Goal: Task Accomplishment & Management: Complete application form

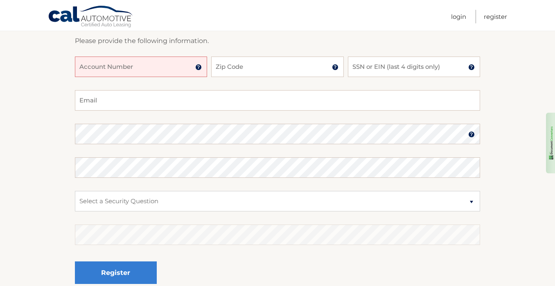
scroll to position [164, 0]
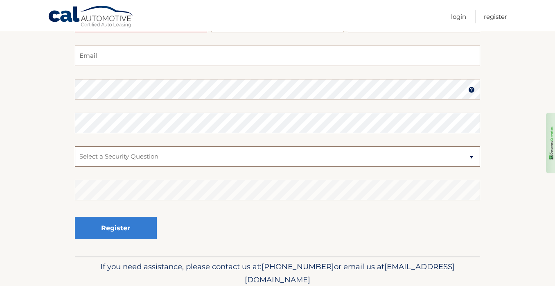
click at [472, 156] on select "Select a Security Question What was the name of your elementary school? What is…" at bounding box center [278, 156] width 406 height 20
click at [50, 104] on section "New Account Information Please provide the following information. Account Numbe…" at bounding box center [277, 97] width 555 height 320
click at [99, 57] on input "Email" at bounding box center [278, 55] width 406 height 20
type input "H"
click at [471, 91] on img at bounding box center [472, 89] width 7 height 7
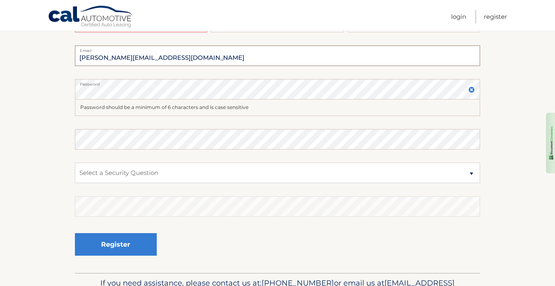
click at [166, 59] on input "[PERSON_NAME][EMAIL_ADDRESS][DOMAIN_NAME]" at bounding box center [278, 55] width 406 height 20
click at [114, 58] on input "[PERSON_NAME][EMAIL_ADDRESS][DOMAIN_NAME]" at bounding box center [278, 55] width 406 height 20
type input "[EMAIL_ADDRESS][DOMAIN_NAME]"
click at [119, 84] on label "Password" at bounding box center [278, 82] width 406 height 7
click at [469, 172] on select "Select a Security Question What was the name of your elementary school? What is…" at bounding box center [278, 173] width 406 height 20
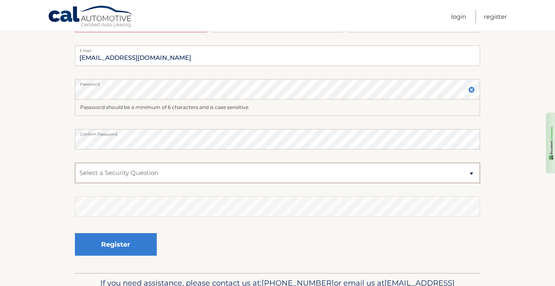
select select "2"
click at [75, 163] on select "Select a Security Question What was the name of your elementary school? What is…" at bounding box center [278, 173] width 406 height 20
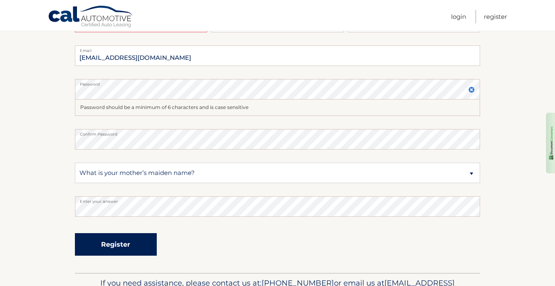
click at [122, 243] on button "Register" at bounding box center [116, 244] width 82 height 23
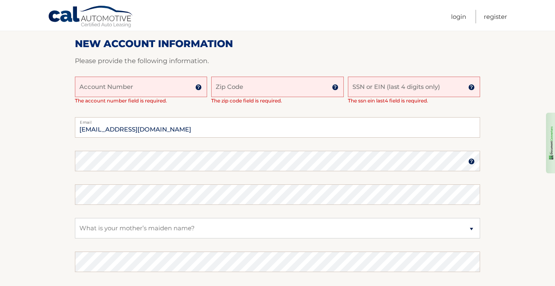
scroll to position [205, 0]
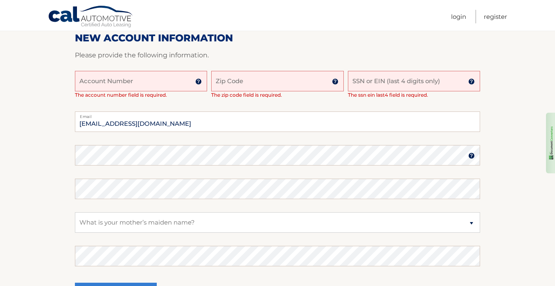
click at [138, 80] on input "Account Number" at bounding box center [141, 81] width 132 height 20
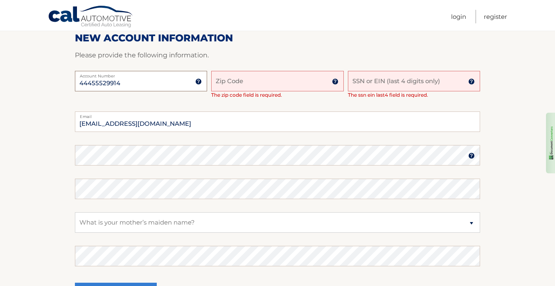
type input "44455529914"
click at [258, 81] on input "Zip Code" at bounding box center [277, 81] width 132 height 20
type input "33160"
click at [372, 83] on input "SSN or EIN (last 4 digits only)" at bounding box center [414, 81] width 132 height 20
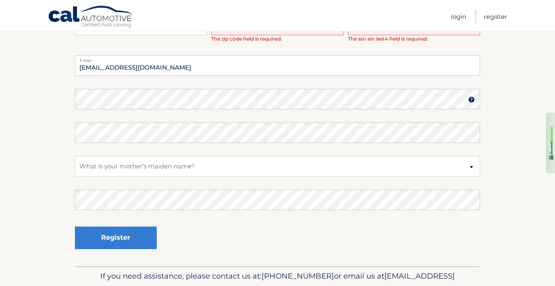
scroll to position [287, 0]
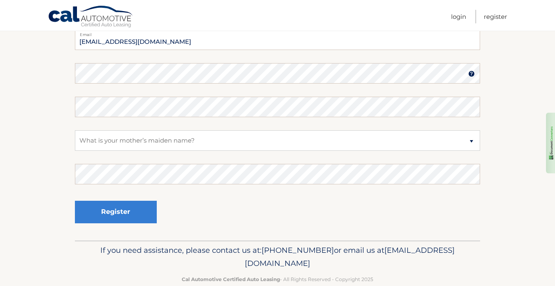
type input "6224"
click at [90, 137] on select "Select a Security Question What was the name of your elementary school? What is…" at bounding box center [278, 140] width 406 height 20
click at [75, 130] on select "Select a Security Question What was the name of your elementary school? What is…" at bounding box center [278, 140] width 406 height 20
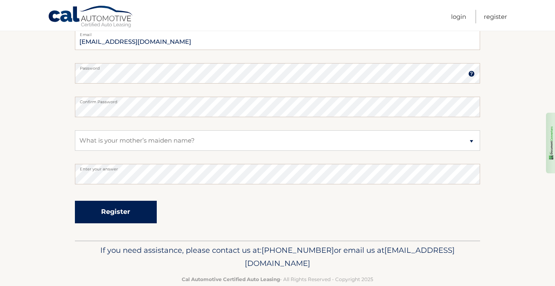
click at [122, 209] on button "Register" at bounding box center [116, 212] width 82 height 23
